Goal: Information Seeking & Learning: Learn about a topic

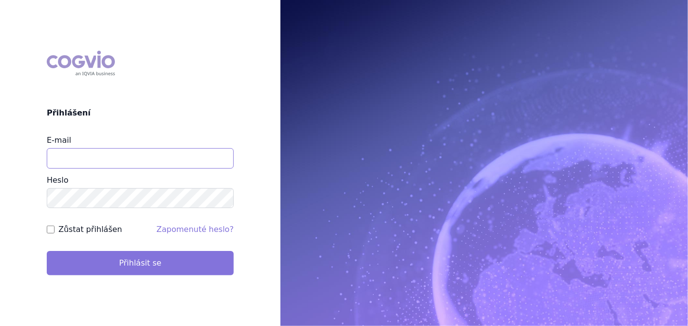
type input "[PERSON_NAME][EMAIL_ADDRESS][DOMAIN_NAME]"
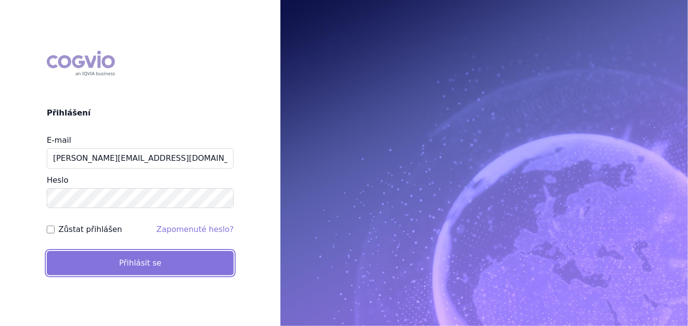
click at [135, 261] on button "Přihlásit se" at bounding box center [140, 263] width 187 height 24
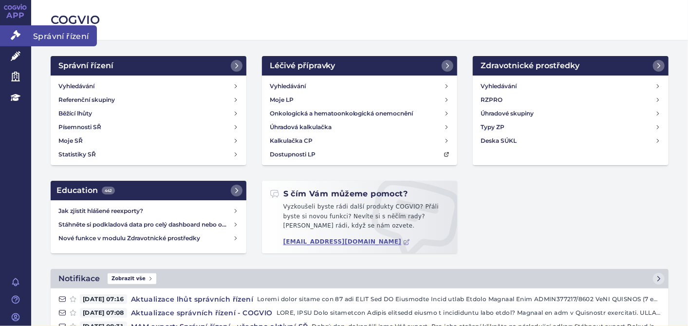
click at [17, 26] on link "Správní řízení" at bounding box center [15, 35] width 31 height 20
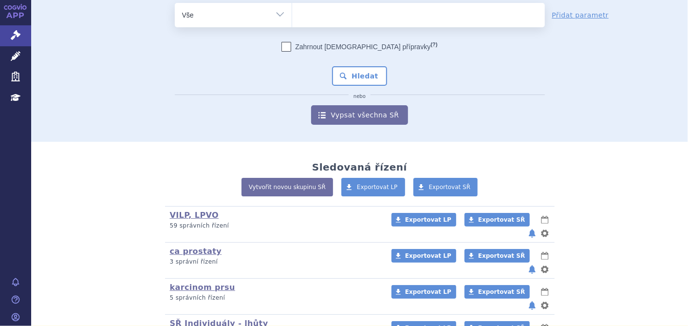
scroll to position [154, 0]
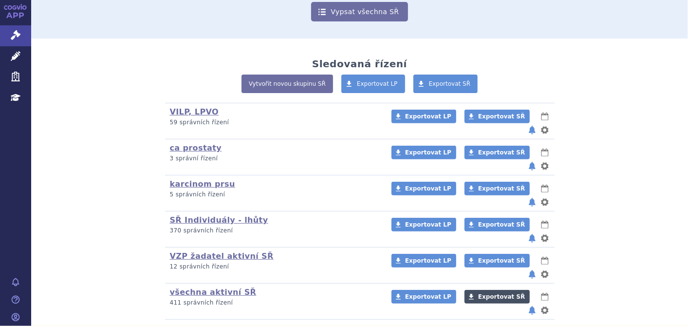
click at [491, 293] on span "Exportovat SŘ" at bounding box center [501, 296] width 47 height 7
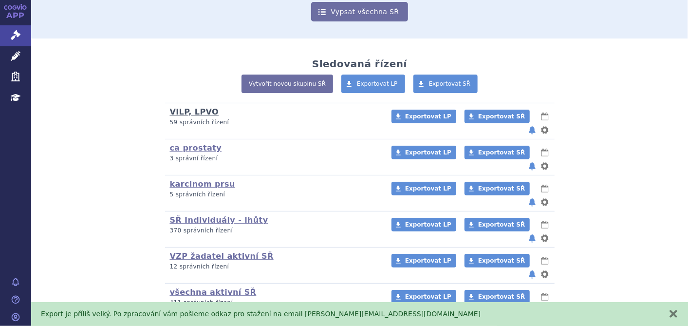
click at [174, 114] on link "VILP, LPVO" at bounding box center [194, 111] width 49 height 9
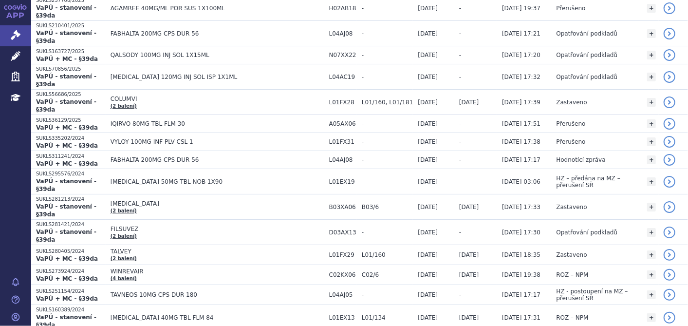
scroll to position [216, 0]
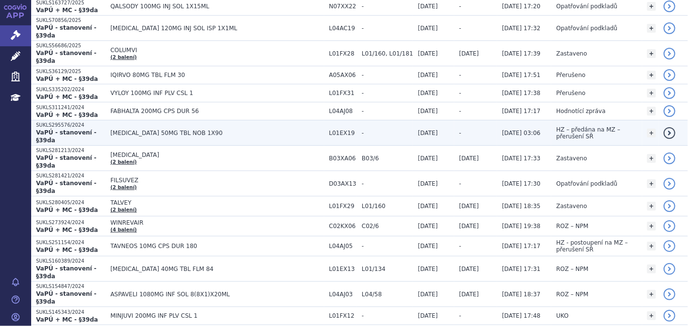
click at [155, 129] on span "QINLOCK 50MG TBL NOB 1X90" at bounding box center [218, 132] width 214 height 7
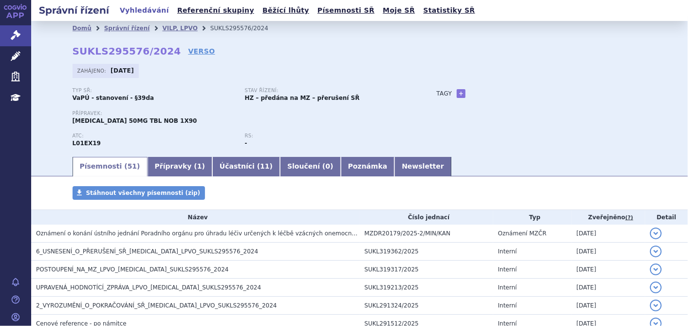
scroll to position [216, 0]
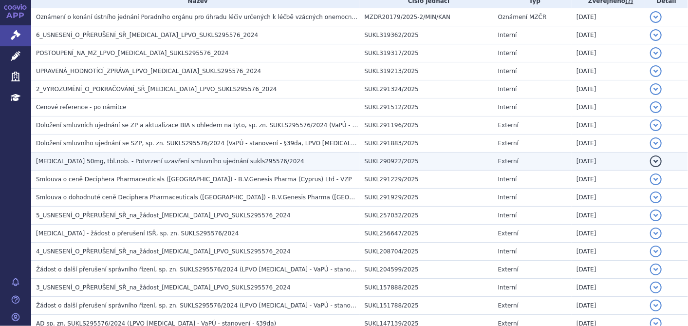
click at [133, 163] on span "[MEDICAL_DATA] 50mg, tbl.nob. - Potvrzení uzavření smluvního ujednání sukls2955…" at bounding box center [170, 161] width 268 height 7
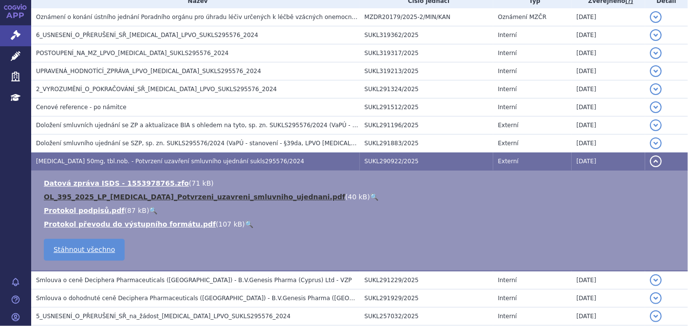
click at [118, 193] on link "OL_395_2025_LP_QINLOCK_Potvrzeni_uzavreni_smluvniho_ujednani.pdf" at bounding box center [194, 197] width 301 height 8
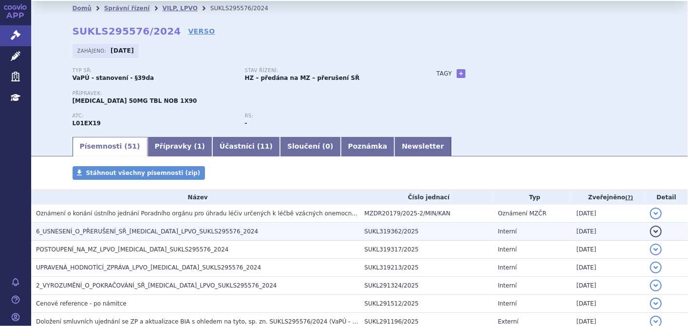
scroll to position [0, 0]
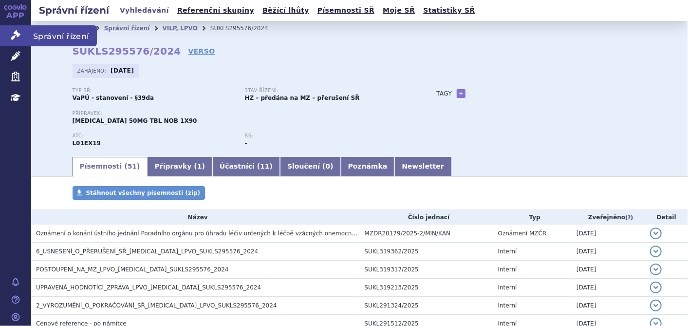
click at [18, 35] on icon at bounding box center [16, 35] width 10 height 10
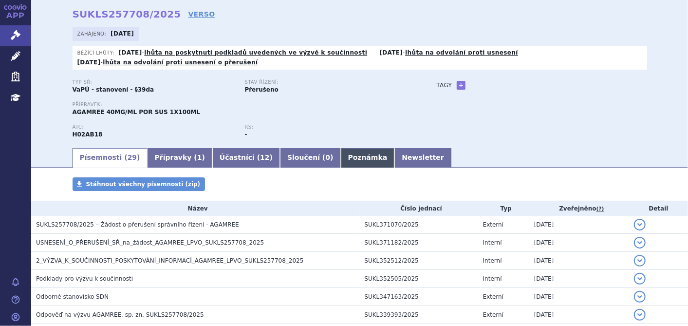
scroll to position [54, 0]
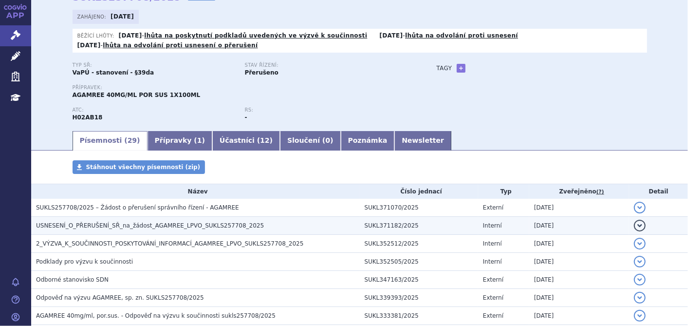
click at [201, 225] on span "USNESENÍ_O_PŘERUŠENÍ_SŘ_na_žádost_AGAMREE_LPVO_SUKLS257708_2025" at bounding box center [150, 225] width 228 height 7
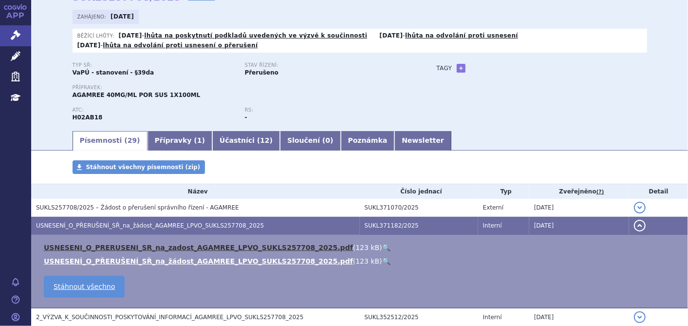
click at [196, 244] on link "USNESENI_O_PRERUSENI_SR_na_zadost_AGAMREE_LPVO_SUKLS257708_2025.pdf" at bounding box center [198, 247] width 309 height 8
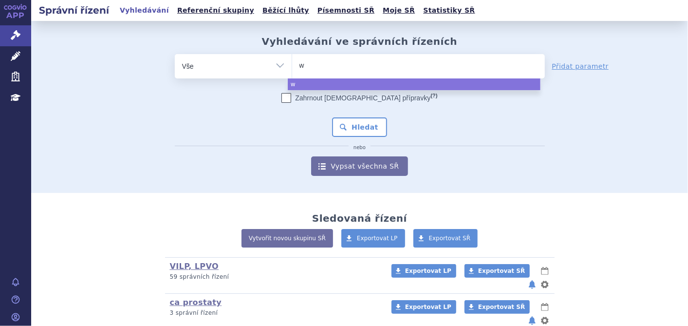
type input "wi"
type input "win"
type input "winr"
type input "winre"
select select "winre"
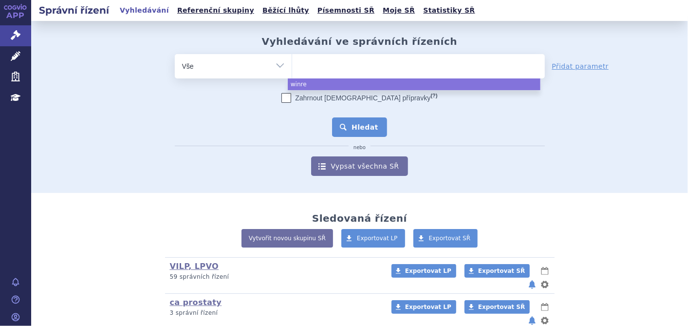
click at [340, 126] on button "Hledat" at bounding box center [359, 126] width 55 height 19
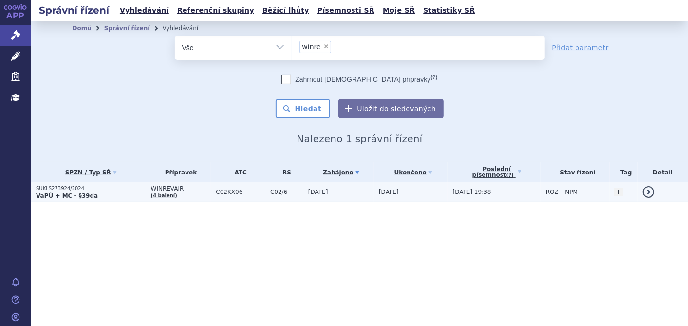
click at [67, 195] on strong "VaPÚ + MC - §39da" at bounding box center [67, 195] width 62 height 7
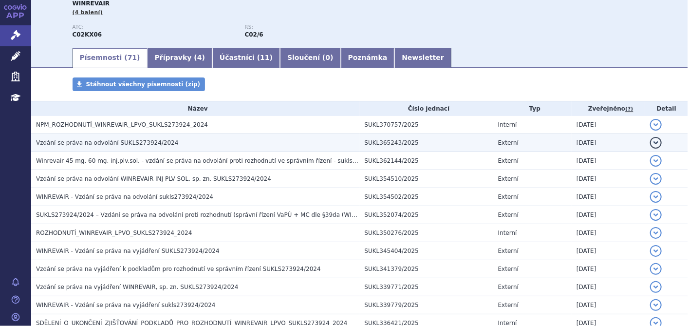
scroll to position [54, 0]
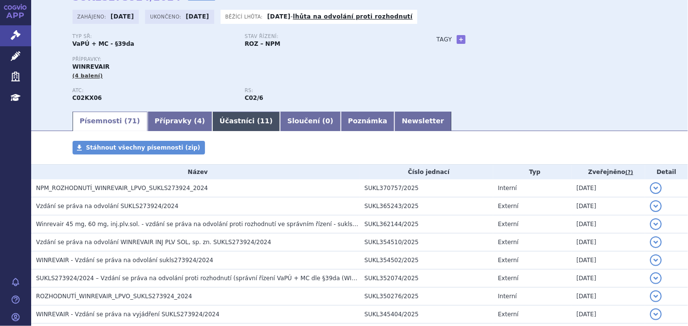
click at [212, 117] on link "Účastníci ( 11 )" at bounding box center [246, 120] width 68 height 19
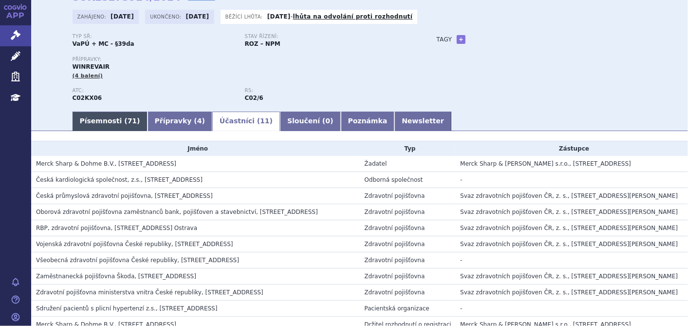
click at [96, 125] on link "Písemnosti ( 71 )" at bounding box center [110, 120] width 75 height 19
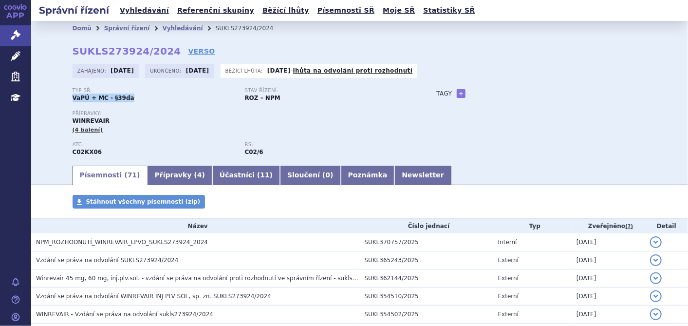
drag, startPoint x: 127, startPoint y: 97, endPoint x: 68, endPoint y: 99, distance: 58.9
click at [68, 99] on div "Domů Správní řízení Vyhledávání SUKLS273924/2024 SUKLS273924/2024 VERSO Zahájen…" at bounding box center [359, 100] width 613 height 129
copy strong "VaPÚ + MC - §39da"
click at [164, 175] on link "Přípravky ( 4 )" at bounding box center [180, 175] width 65 height 19
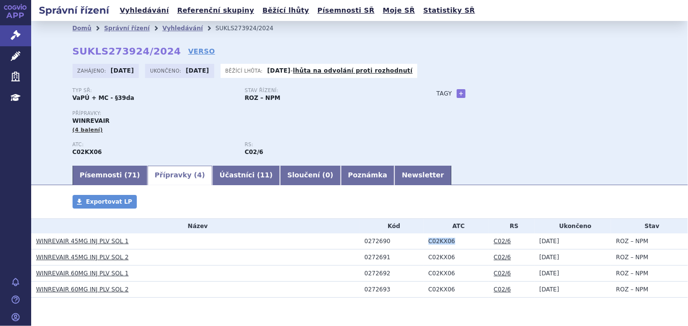
drag, startPoint x: 452, startPoint y: 242, endPoint x: 420, endPoint y: 241, distance: 32.1
click at [424, 241] on td "C02KX06" at bounding box center [456, 241] width 65 height 16
copy td "C02KX06"
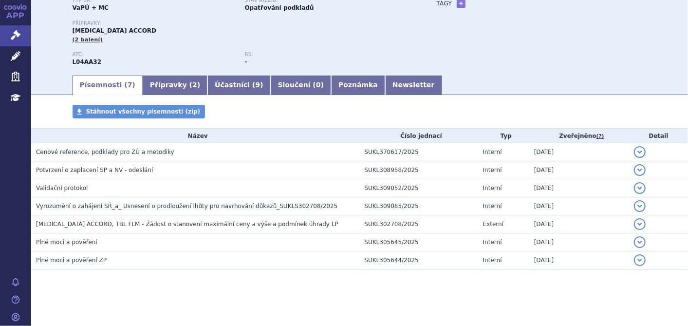
scroll to position [92, 0]
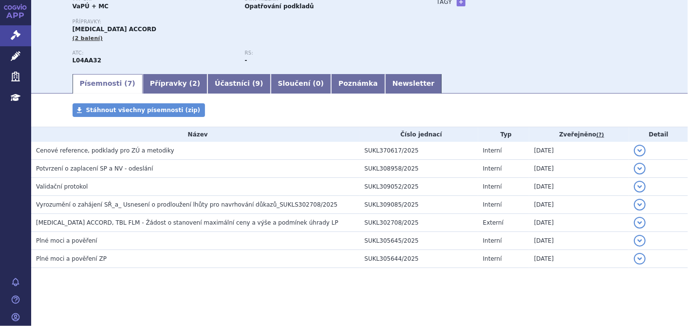
click at [438, 71] on div "Typ SŘ: VaPÚ + MC Stav řízení: Opatřování podkladů Přípravky: [MEDICAL_DATA] AC…" at bounding box center [360, 34] width 574 height 76
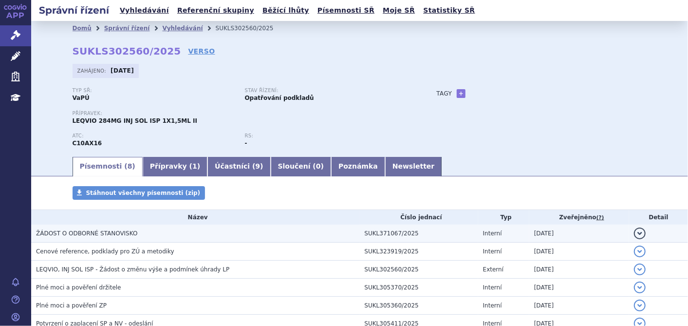
click at [111, 231] on span "ŽÁDOST O ODBORNÉ STANOVISKO" at bounding box center [86, 233] width 101 height 7
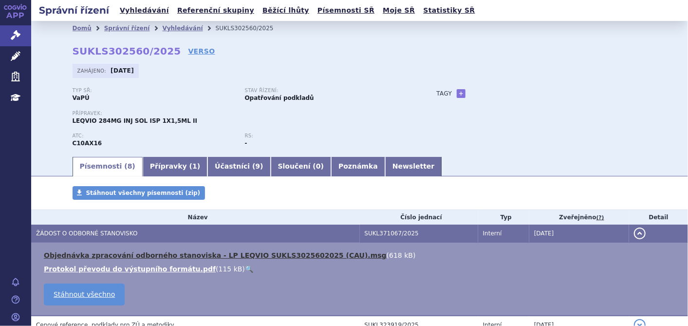
click at [107, 257] on link "Objednávka zpracování odborného stanoviska - LP LEQVIO SUKLS3025602025 (CAU).msg" at bounding box center [215, 255] width 343 height 8
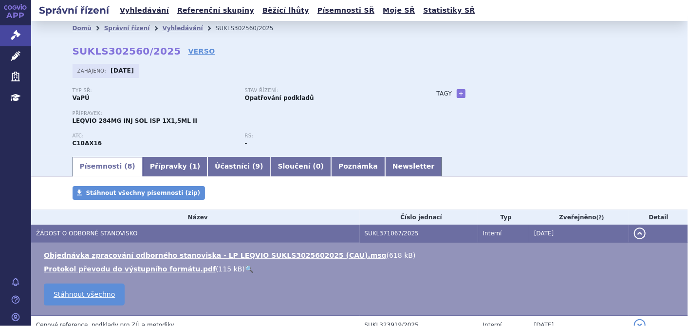
click at [315, 100] on div "Stav řízení: Opatřování podkladů" at bounding box center [331, 95] width 172 height 15
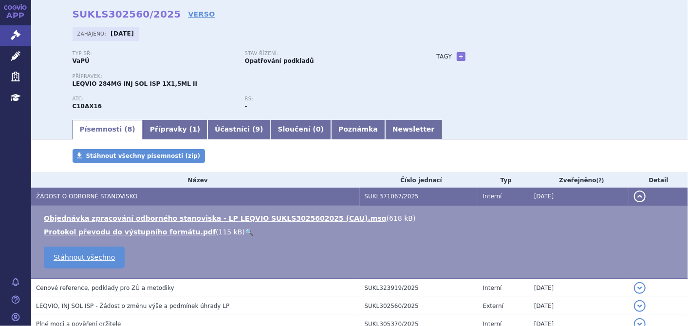
scroll to position [54, 0]
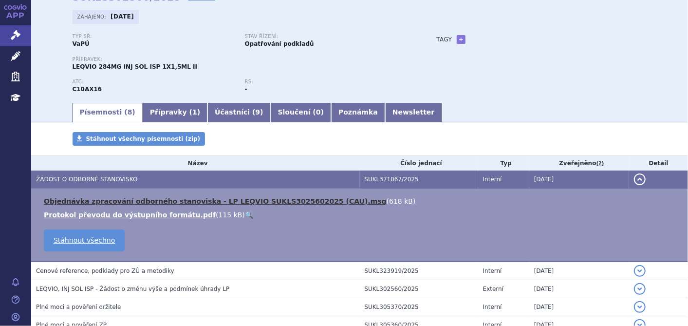
click at [240, 200] on link "Objednávka zpracování odborného stanoviska - LP LEQVIO SUKLS3025602025 (CAU).msg" at bounding box center [215, 201] width 343 height 8
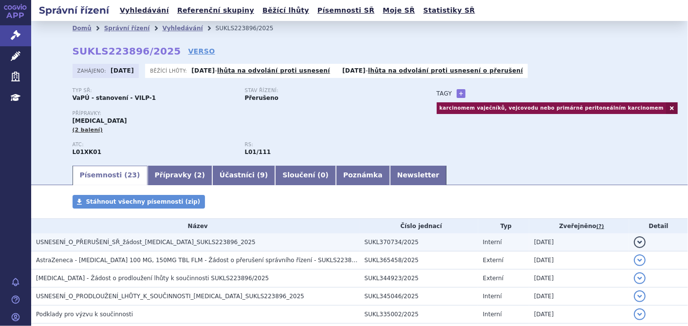
click at [149, 244] on span "USNESENÍ_O_PŘERUŠENÍ_SŘ_žádost_LYNPARZA_SUKLS223896_2025" at bounding box center [146, 242] width 220 height 7
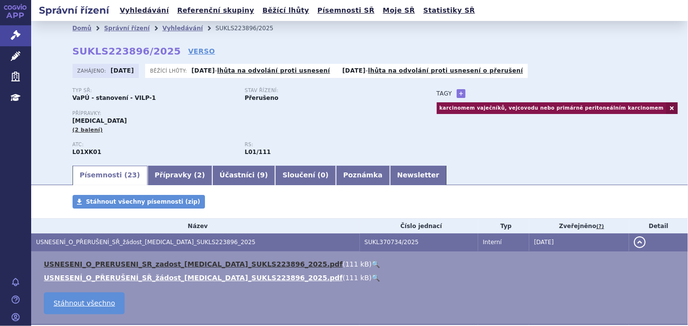
click at [135, 263] on link "USNESENI_O_PRERUSENI_SR_zadost_LYNPARZA_SUKLS223896_2025.pdf" at bounding box center [193, 264] width 299 height 8
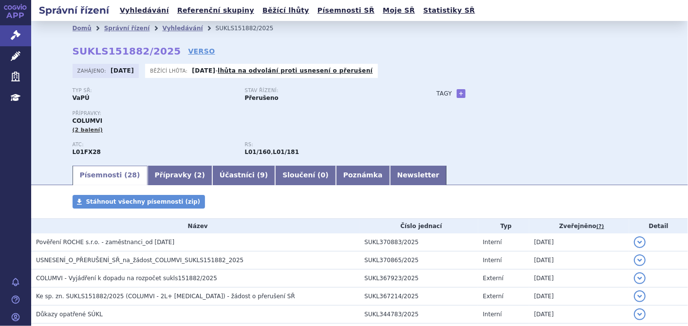
scroll to position [54, 0]
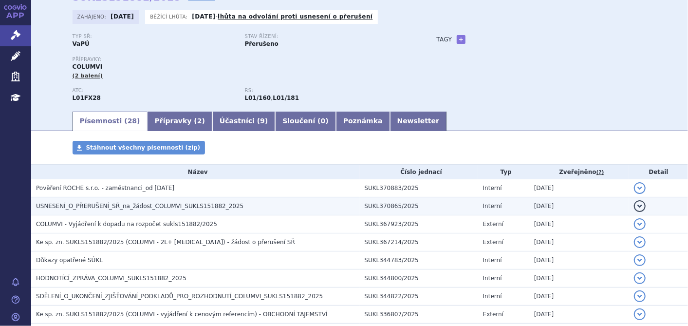
click at [160, 202] on h3 "USNESENÍ_O_PŘERUŠENÍ_SŘ_na_žádost_COLUMVI_SUKLS151882_2025" at bounding box center [198, 206] width 324 height 10
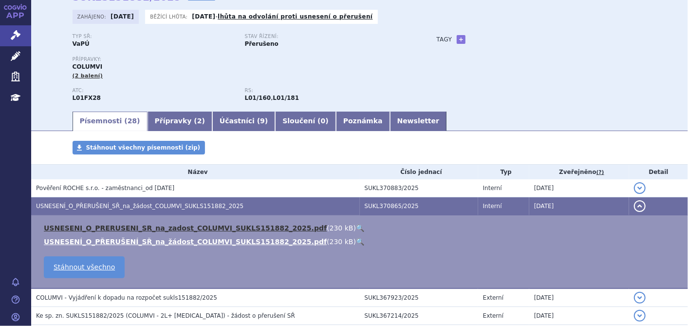
click at [182, 230] on link "USNESENI_O_PRERUSENI_SR_na_zadost_COLUMVI_SUKLS151882_2025.pdf" at bounding box center [185, 228] width 283 height 8
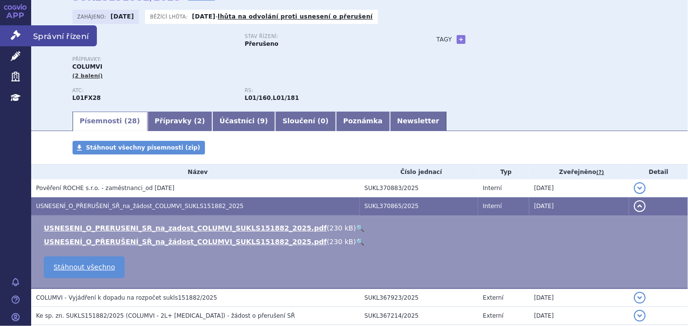
click at [3, 33] on link "Správní řízení" at bounding box center [15, 35] width 31 height 20
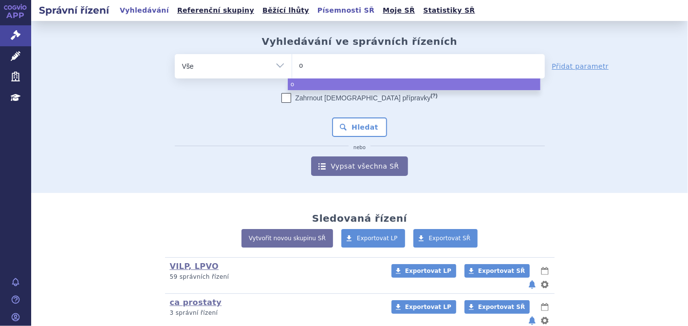
type input "on"
type input "onu"
type input "onur"
type input "onure"
type input "onureg"
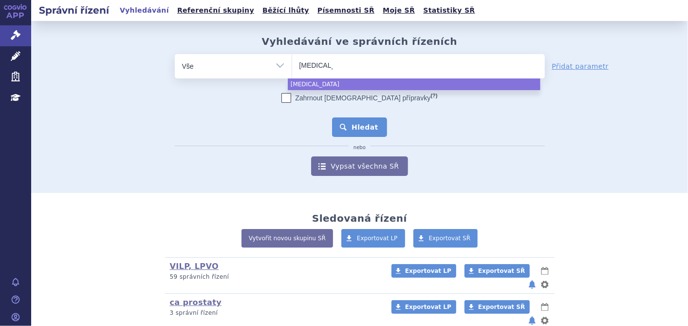
select select "onureg"
click at [361, 127] on button "Hledat" at bounding box center [359, 126] width 55 height 19
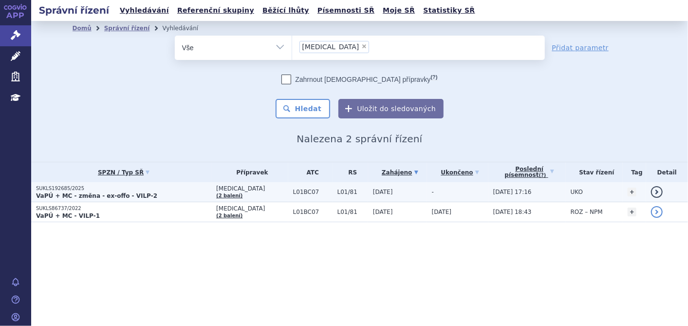
click at [68, 188] on p "SUKLS192685/2025" at bounding box center [123, 188] width 175 height 7
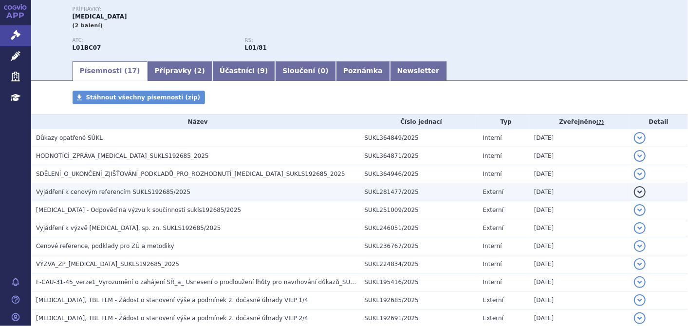
scroll to position [108, 0]
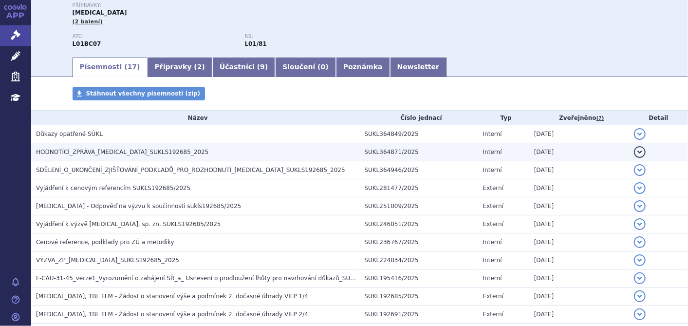
click at [165, 154] on span "HODNOTÍCÍ_ZPRÁVA_[MEDICAL_DATA]_SUKLS192685_2025" at bounding box center [122, 151] width 173 height 7
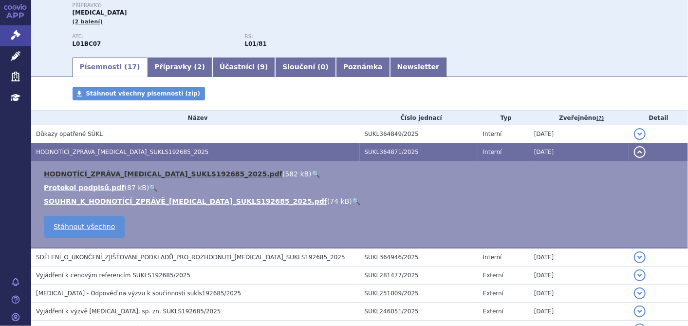
click at [118, 170] on link "HODNOTÍCÍ_ZPRÁVA_[MEDICAL_DATA]_SUKLS192685_2025.pdf" at bounding box center [163, 174] width 239 height 8
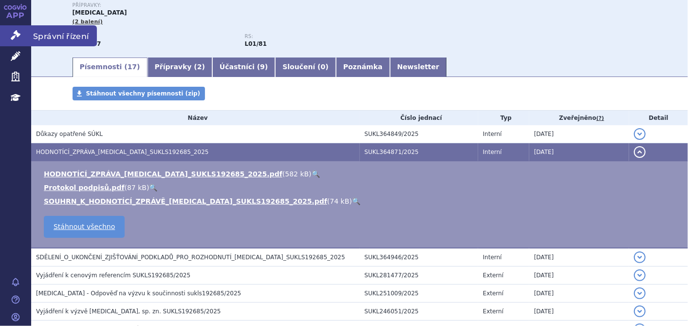
click at [10, 31] on link "Správní řízení" at bounding box center [15, 35] width 31 height 20
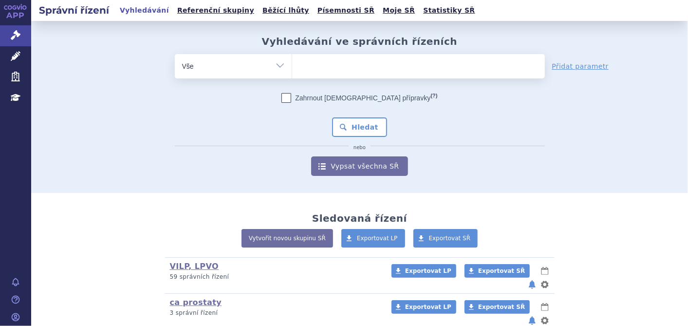
click at [388, 71] on ul at bounding box center [418, 64] width 253 height 20
click at [292, 71] on select at bounding box center [292, 66] width 0 height 24
paste input "SUKLS305543/2025"
type input "SUKLS305543/2025"
select select "SUKLS305543/2025"
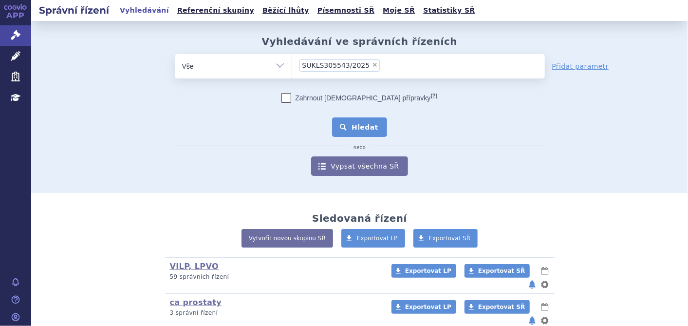
click at [363, 131] on button "Hledat" at bounding box center [359, 126] width 55 height 19
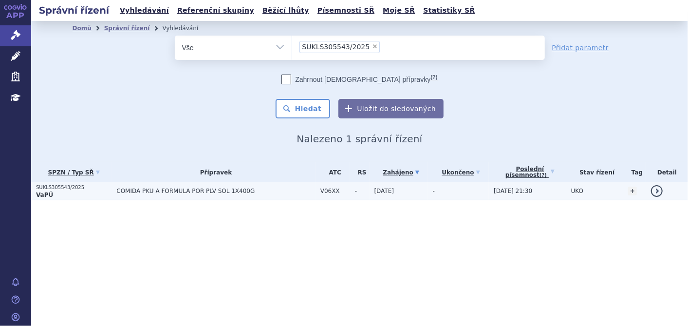
click at [82, 189] on p "SUKLS305543/2025" at bounding box center [73, 187] width 75 height 7
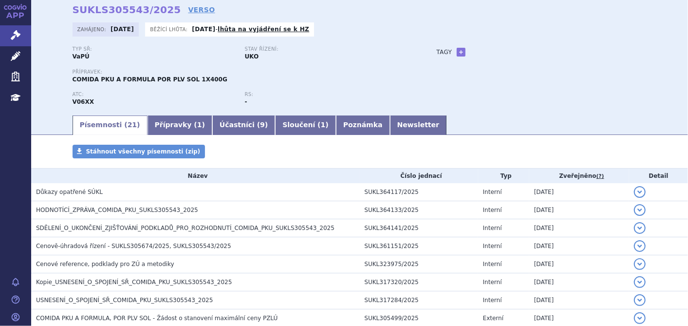
scroll to position [108, 0]
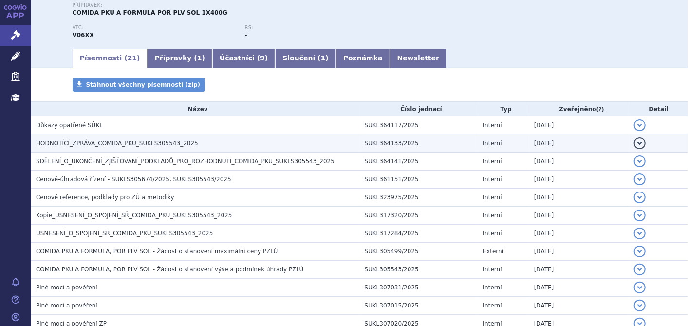
click at [134, 146] on span "HODNOTÍCÍ_ZPRÁVA_COMIDA_PKU_SUKLS305543_2025" at bounding box center [117, 143] width 162 height 7
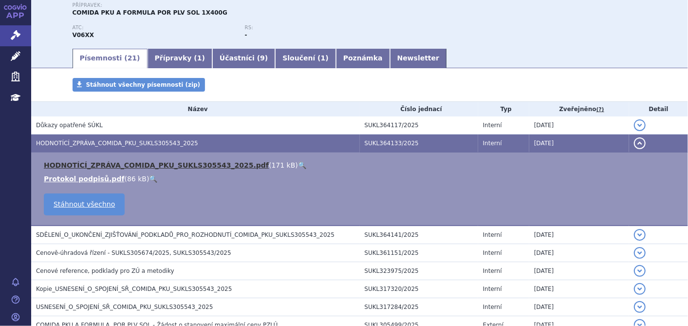
click at [152, 162] on link "HODNOTÍCÍ_ZPRÁVA_COMIDA_PKU_SUKLS305543_2025.pdf" at bounding box center [156, 165] width 225 height 8
